Goal: Information Seeking & Learning: Learn about a topic

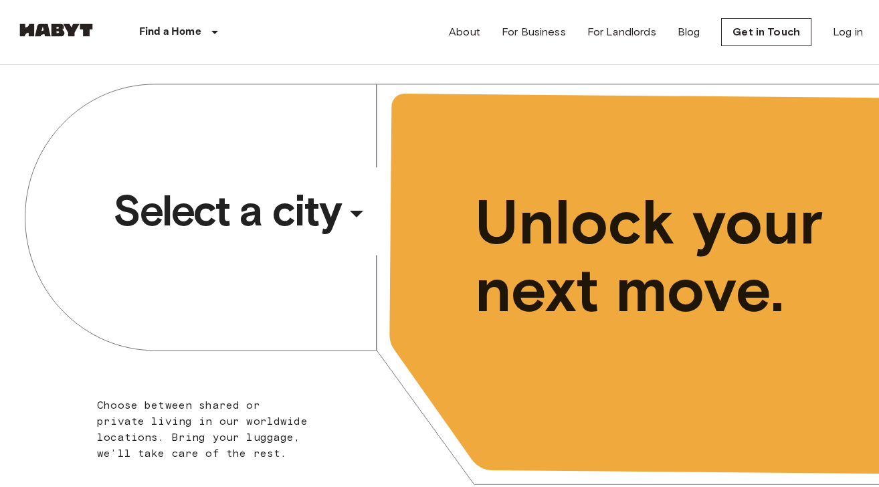
click at [369, 217] on div "​" at bounding box center [375, 224] width 138 height 27
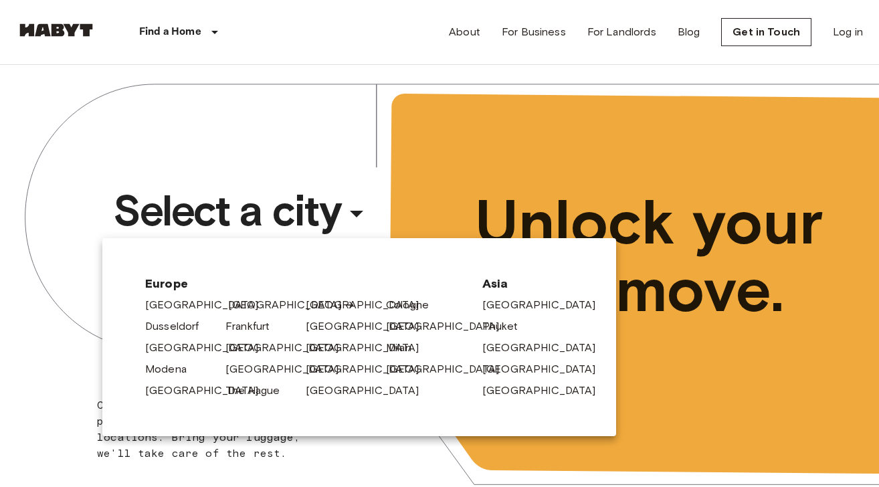
click at [249, 304] on link "[GEOGRAPHIC_DATA]" at bounding box center [291, 305] width 127 height 16
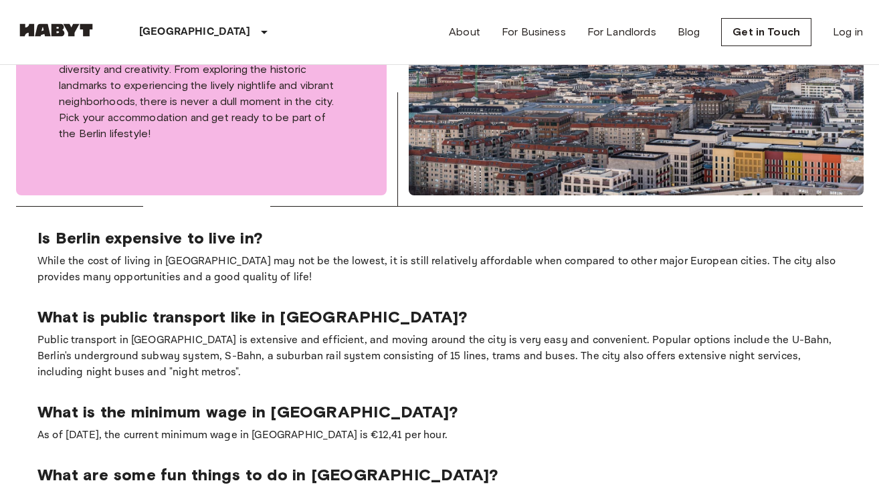
scroll to position [531, 0]
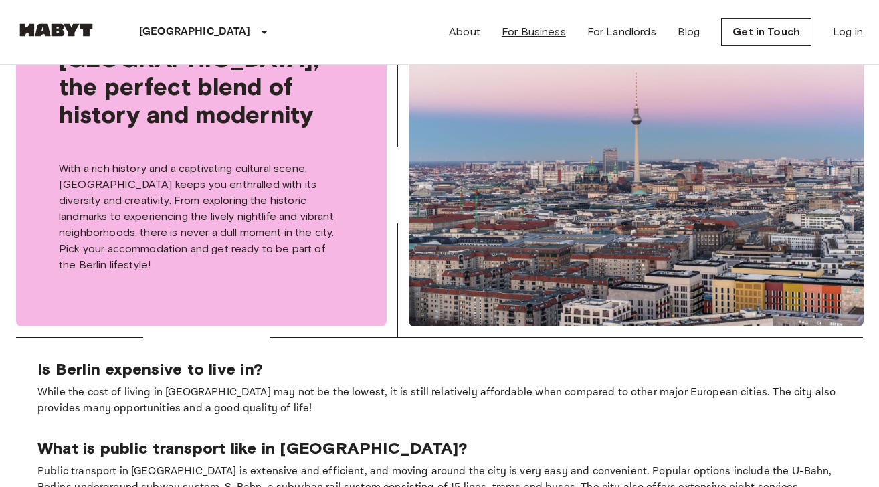
click at [557, 31] on link "For Business" at bounding box center [534, 32] width 64 height 16
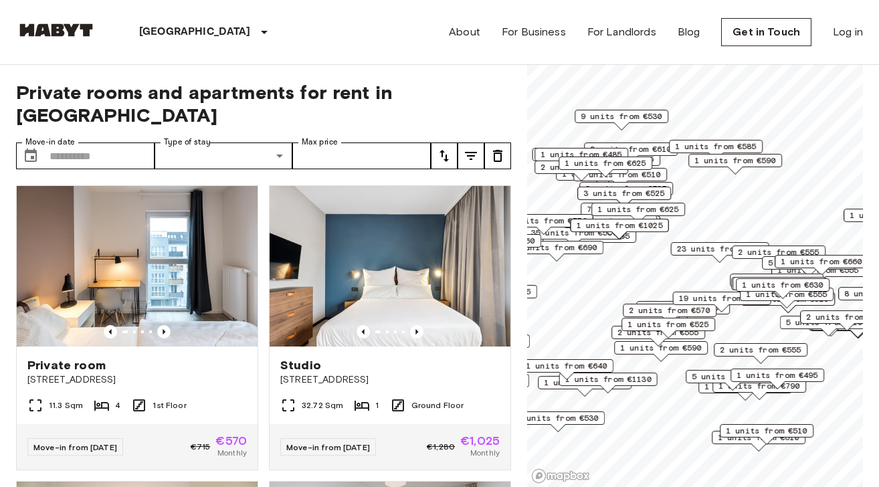
click at [758, 431] on span "1 units from €510" at bounding box center [767, 431] width 82 height 12
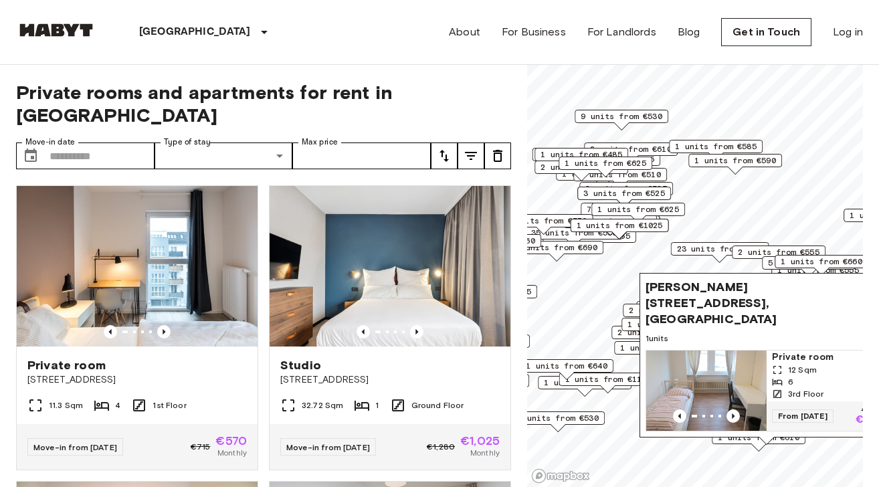
click at [760, 300] on span "Karl-Marx-Straße 242, 12057 Berlin, GER" at bounding box center [752, 303] width 215 height 48
